Goal: Information Seeking & Learning: Learn about a topic

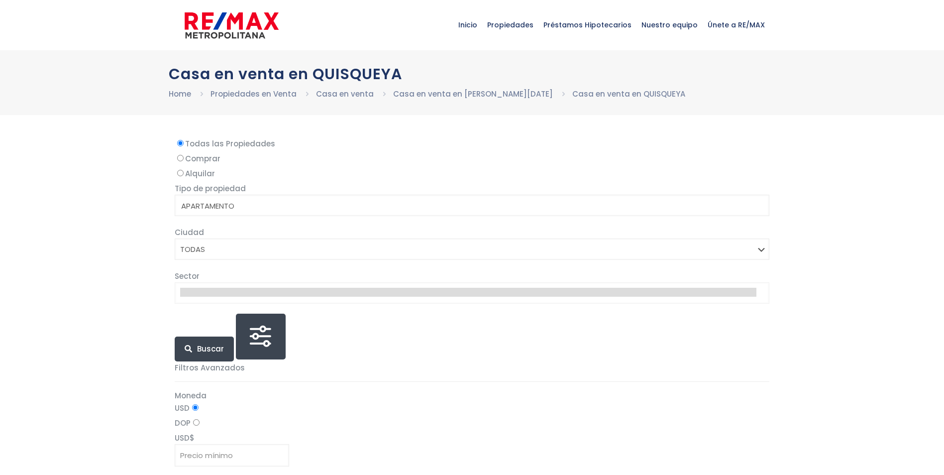
select select
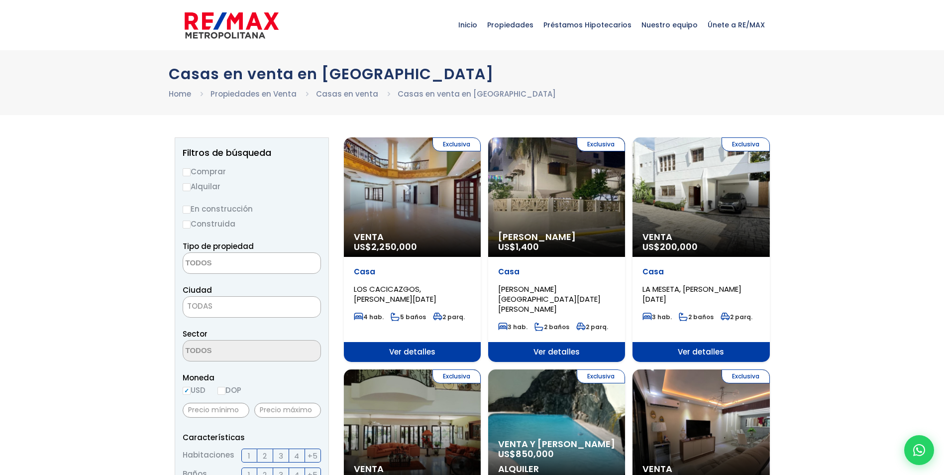
select select
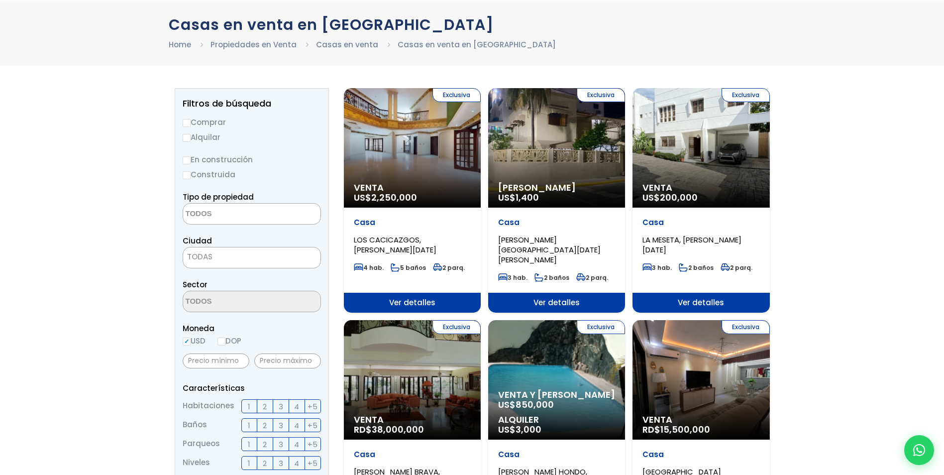
scroll to position [50, 0]
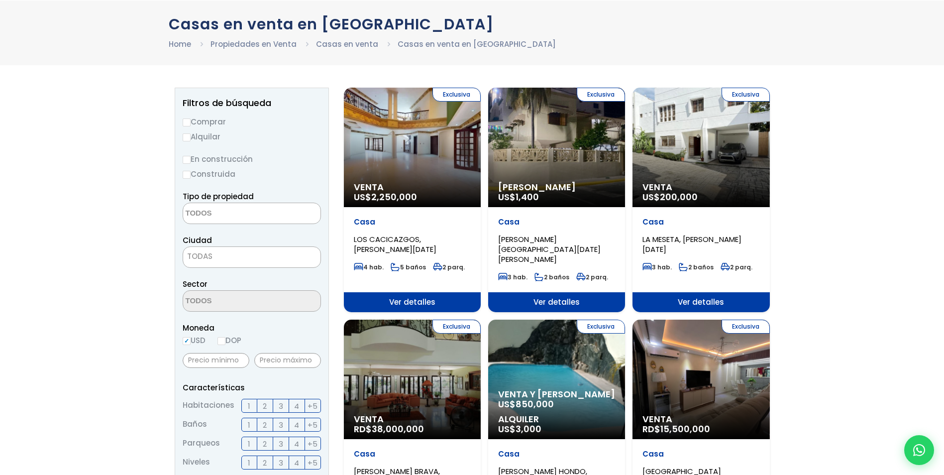
click at [187, 123] on input "Comprar" at bounding box center [187, 122] width 8 height 8
radio input "true"
click at [210, 219] on textarea "Search" at bounding box center [231, 213] width 97 height 21
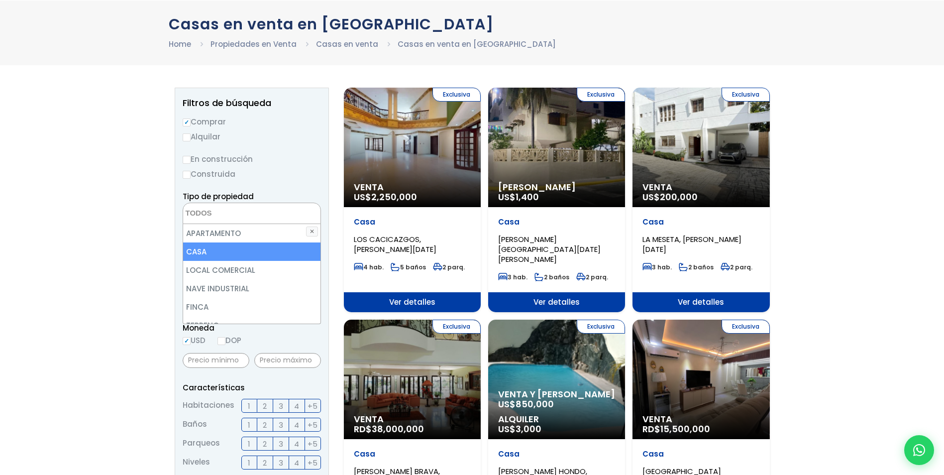
click at [205, 246] on li "CASA" at bounding box center [251, 251] width 137 height 18
select select "house"
click at [203, 250] on li "CASA" at bounding box center [251, 251] width 137 height 18
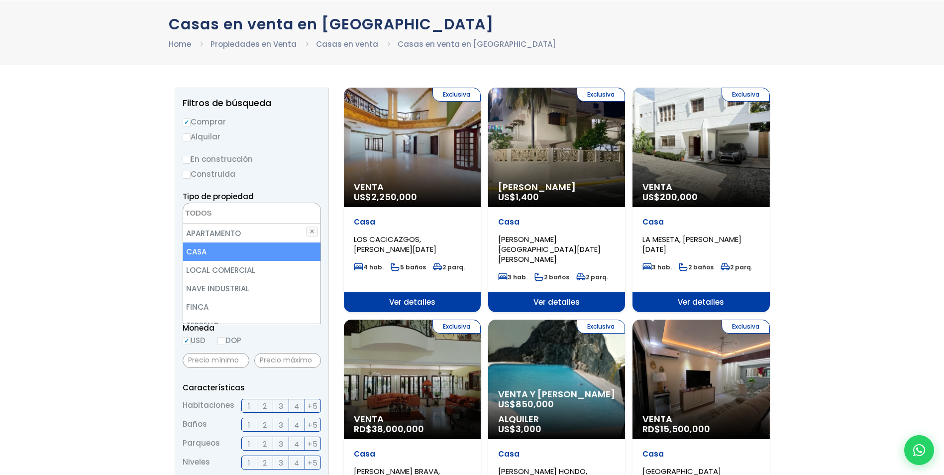
select select "house"
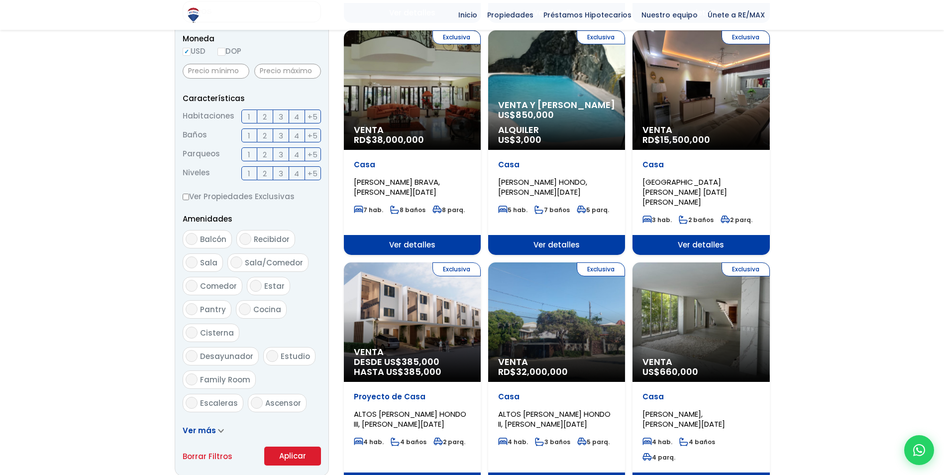
scroll to position [398, 0]
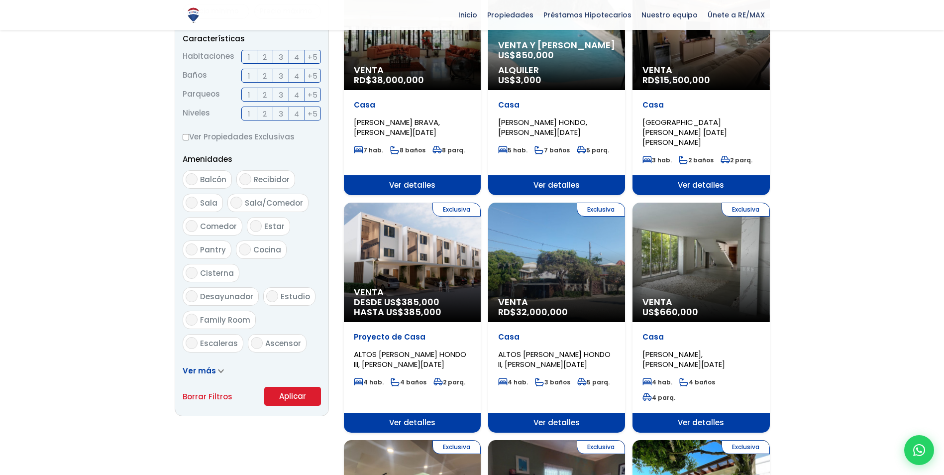
click at [307, 398] on button "Aplicar" at bounding box center [292, 396] width 57 height 19
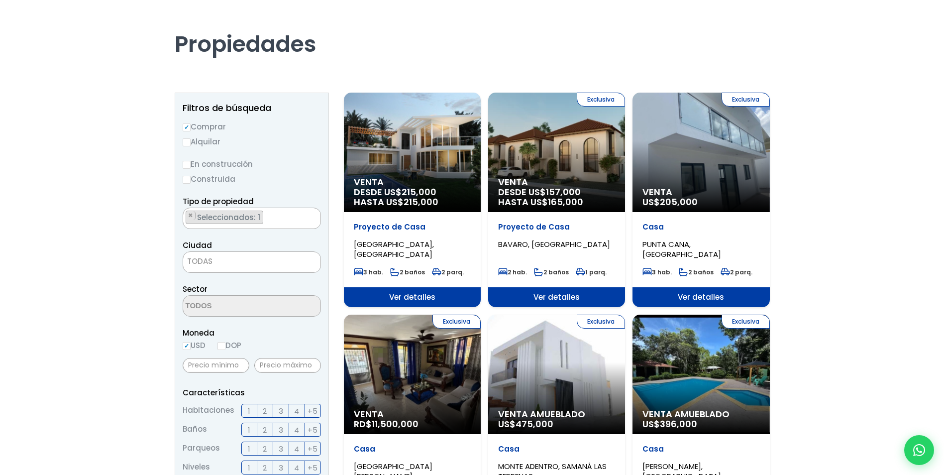
scroll to position [50, 0]
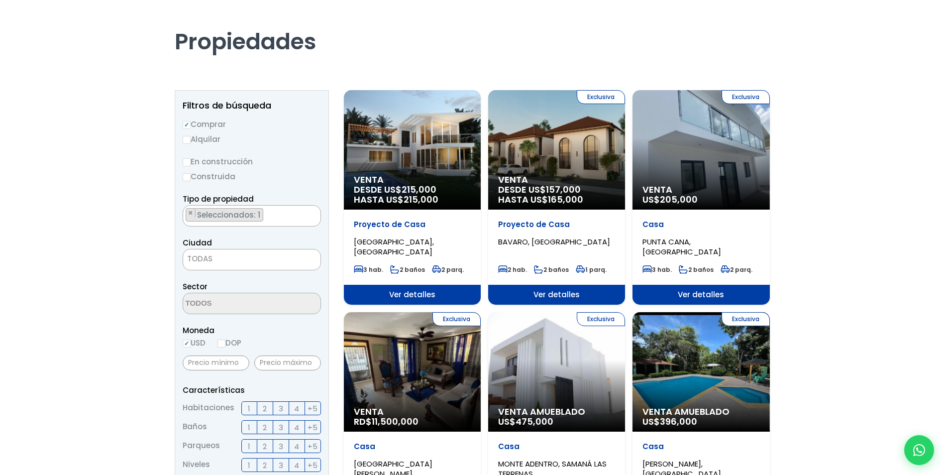
click at [193, 256] on span "TODAS" at bounding box center [199, 258] width 25 height 10
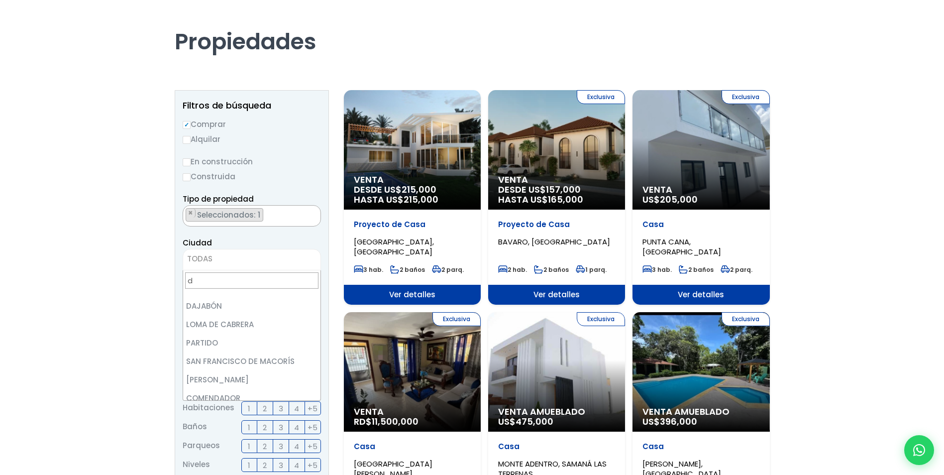
scroll to position [149, 0]
type input "d"
